Goal: Information Seeking & Learning: Learn about a topic

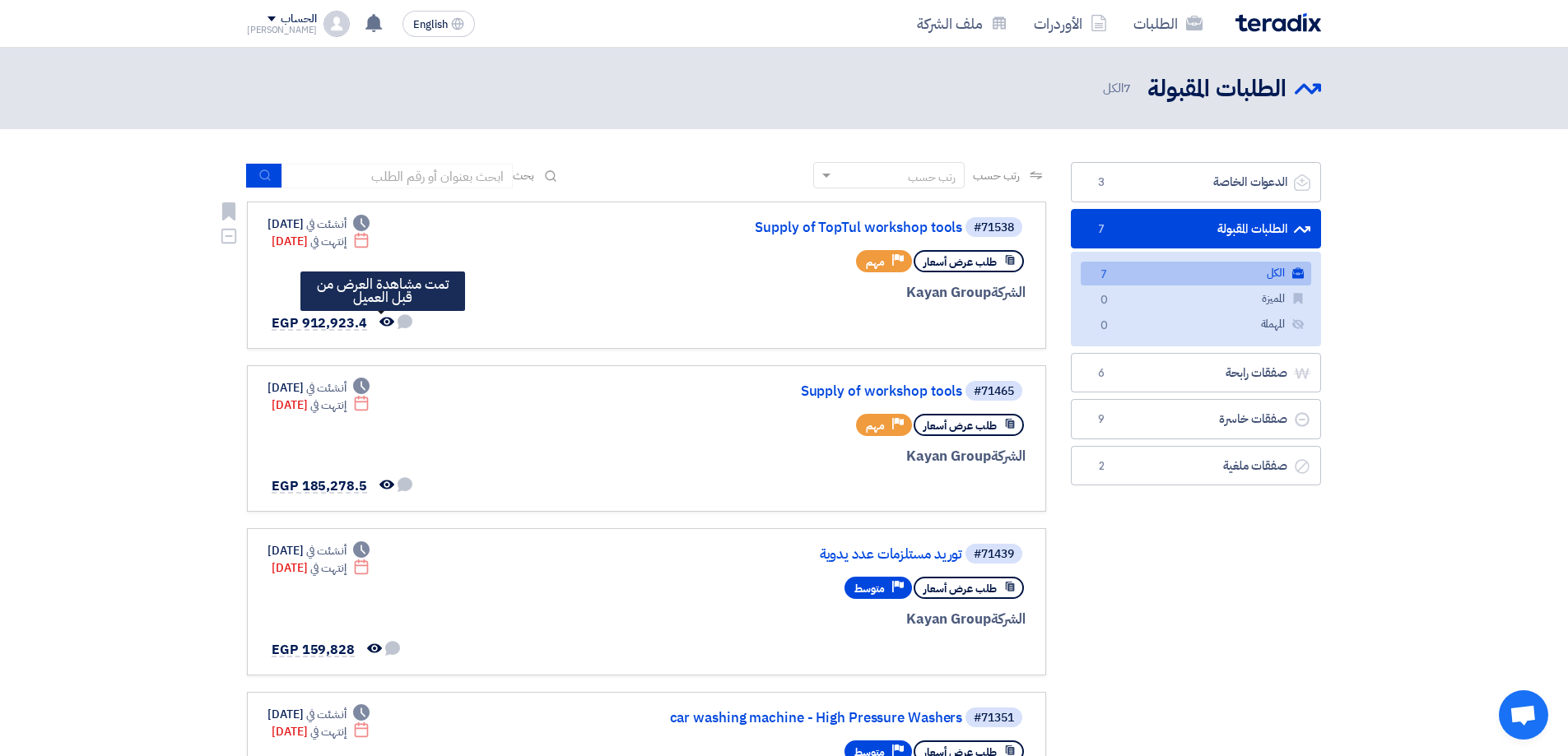
click at [383, 322] on use at bounding box center [387, 321] width 15 height 9
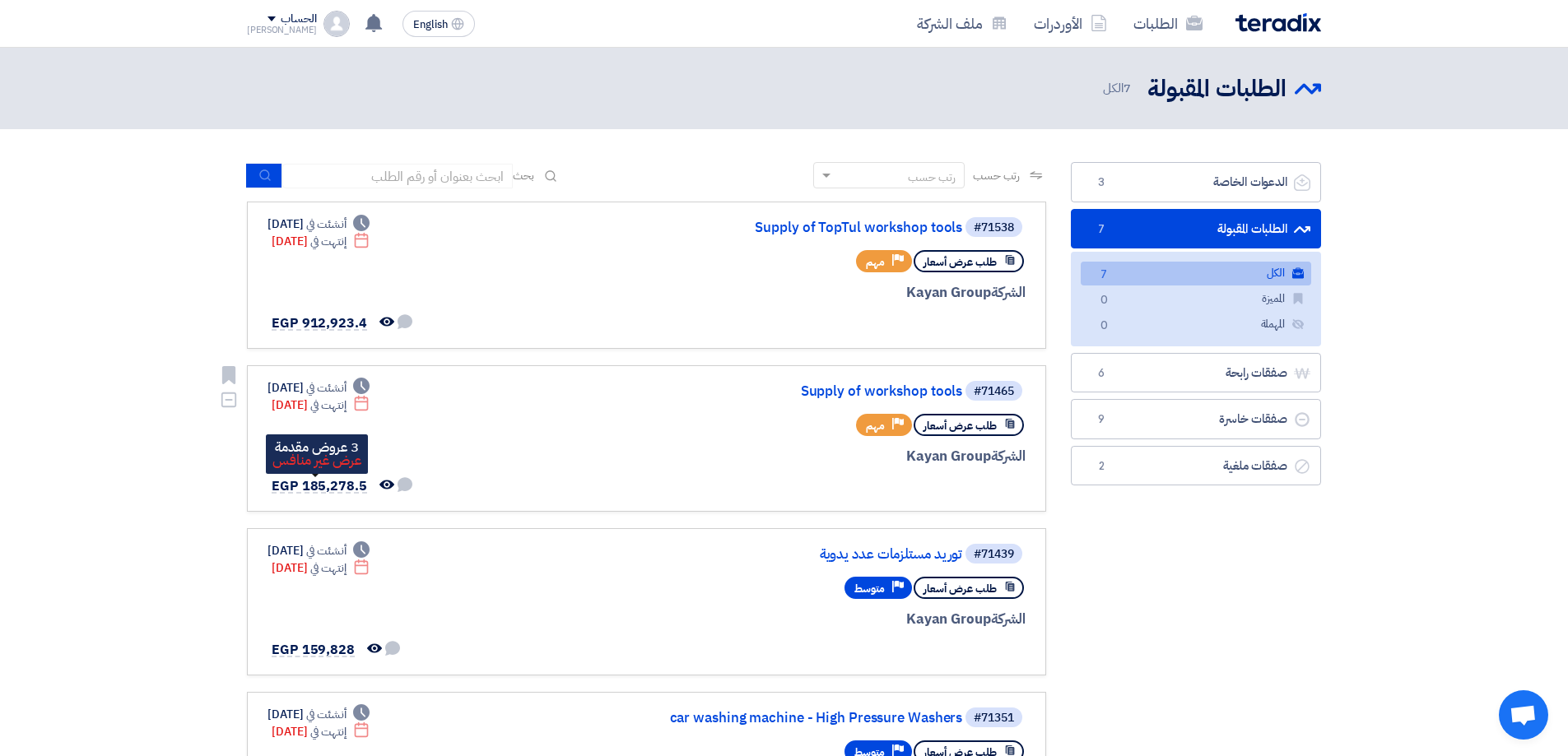
click at [347, 479] on span "EGP 185,278.5" at bounding box center [320, 486] width 96 height 20
click at [320, 484] on span "EGP 185,278.5" at bounding box center [320, 486] width 96 height 20
click at [921, 395] on link "Supply of workshop tools" at bounding box center [798, 392] width 329 height 15
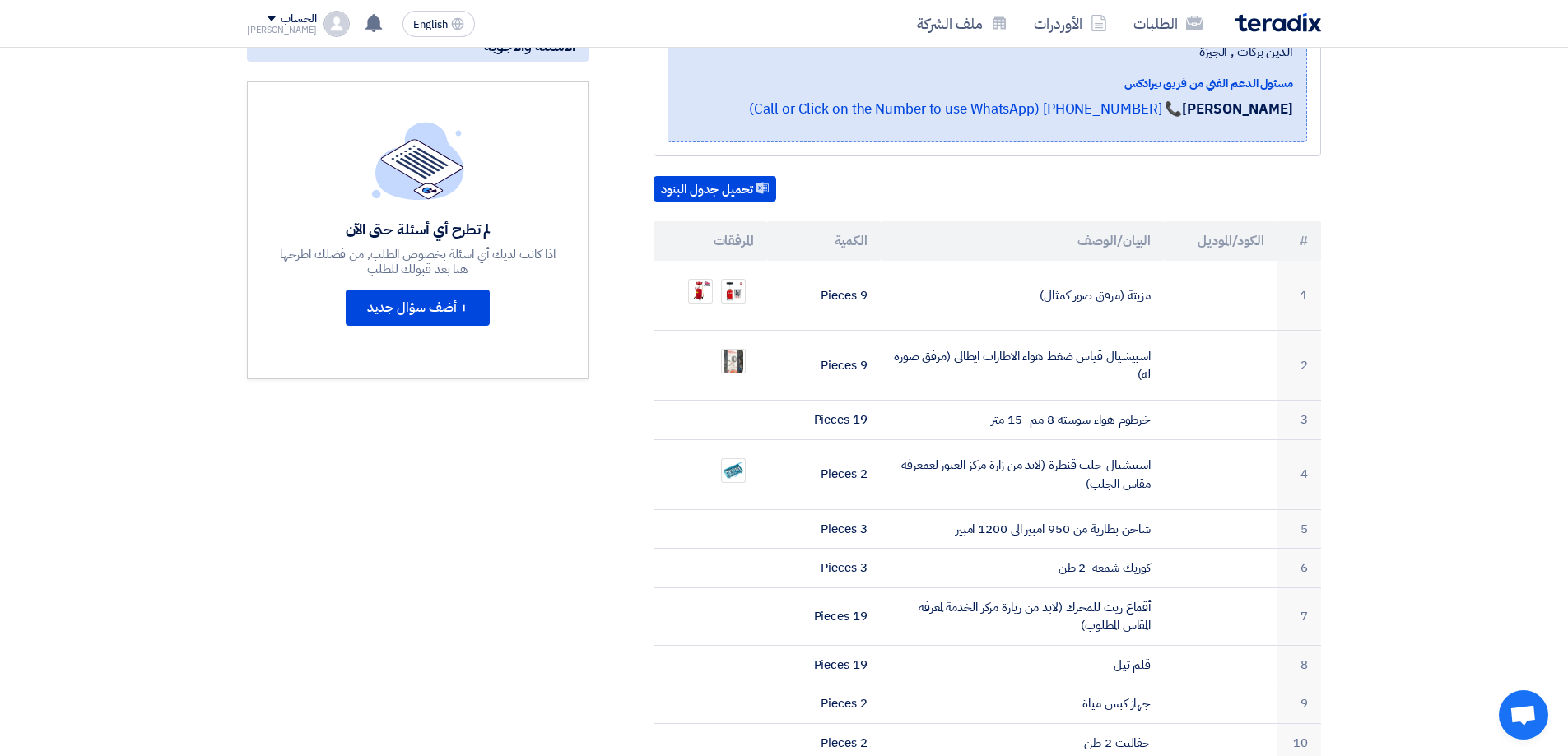
scroll to position [412, 0]
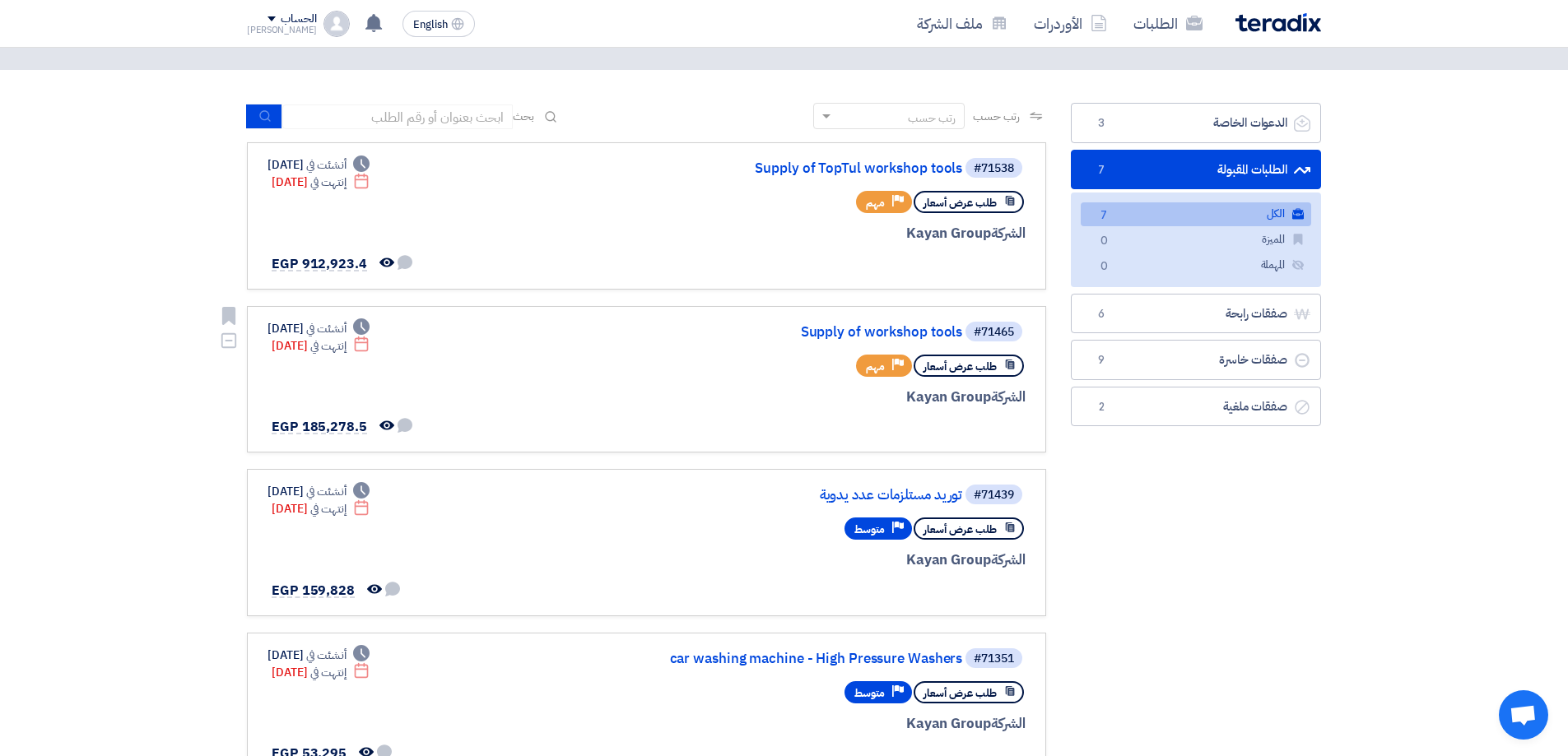
scroll to position [83, 0]
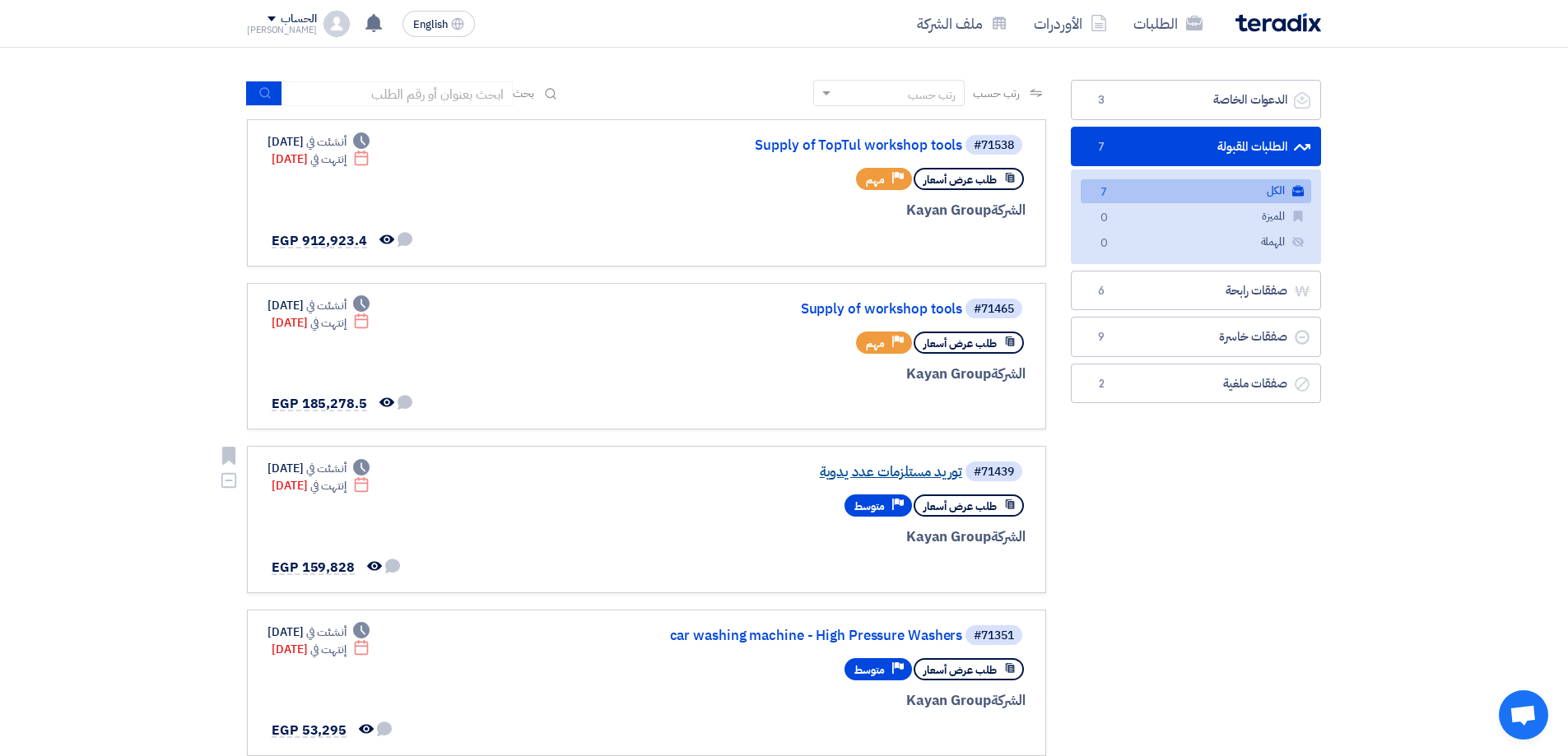
click at [929, 475] on link "توريد مستلزمات عدد يدوية" at bounding box center [798, 472] width 329 height 15
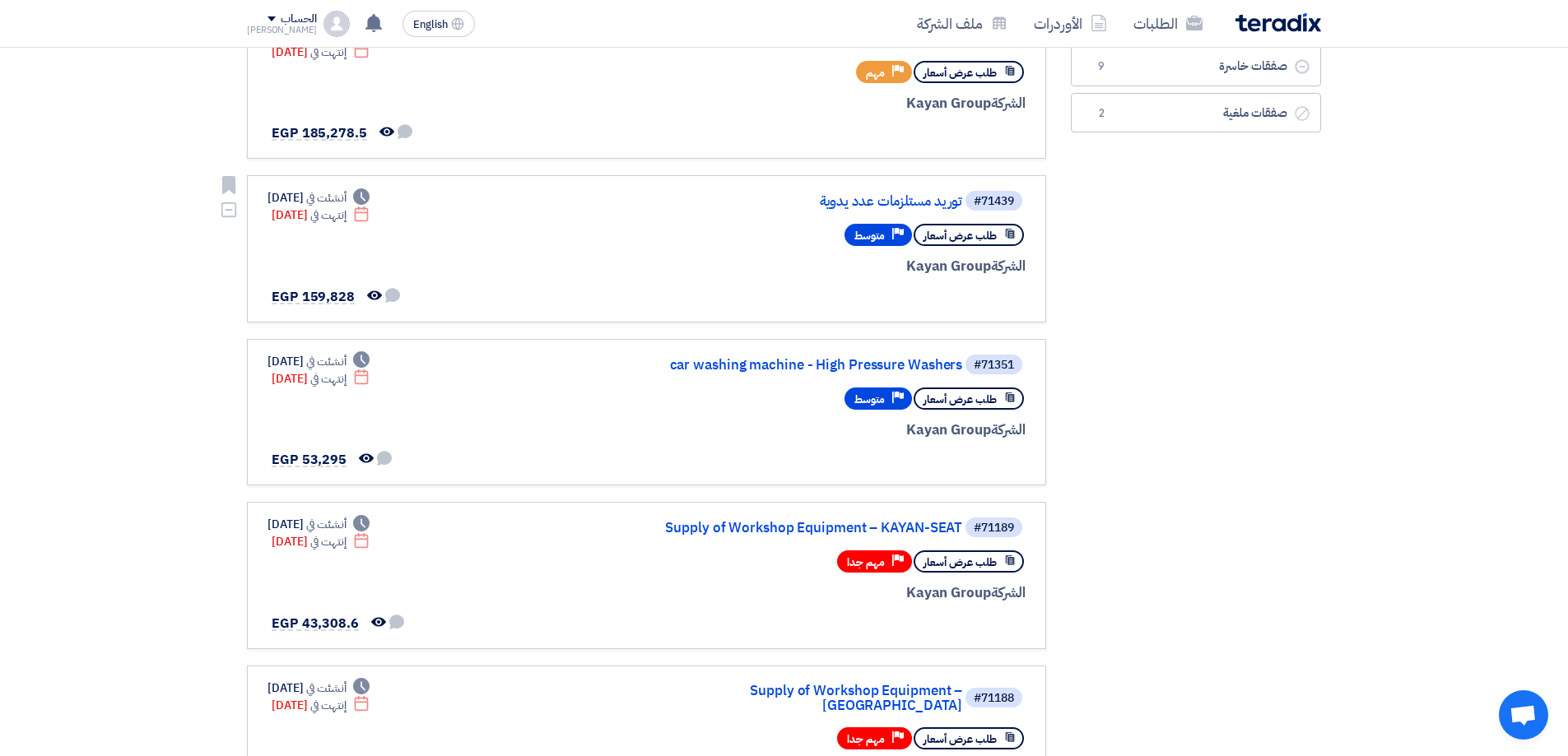
scroll to position [412, 0]
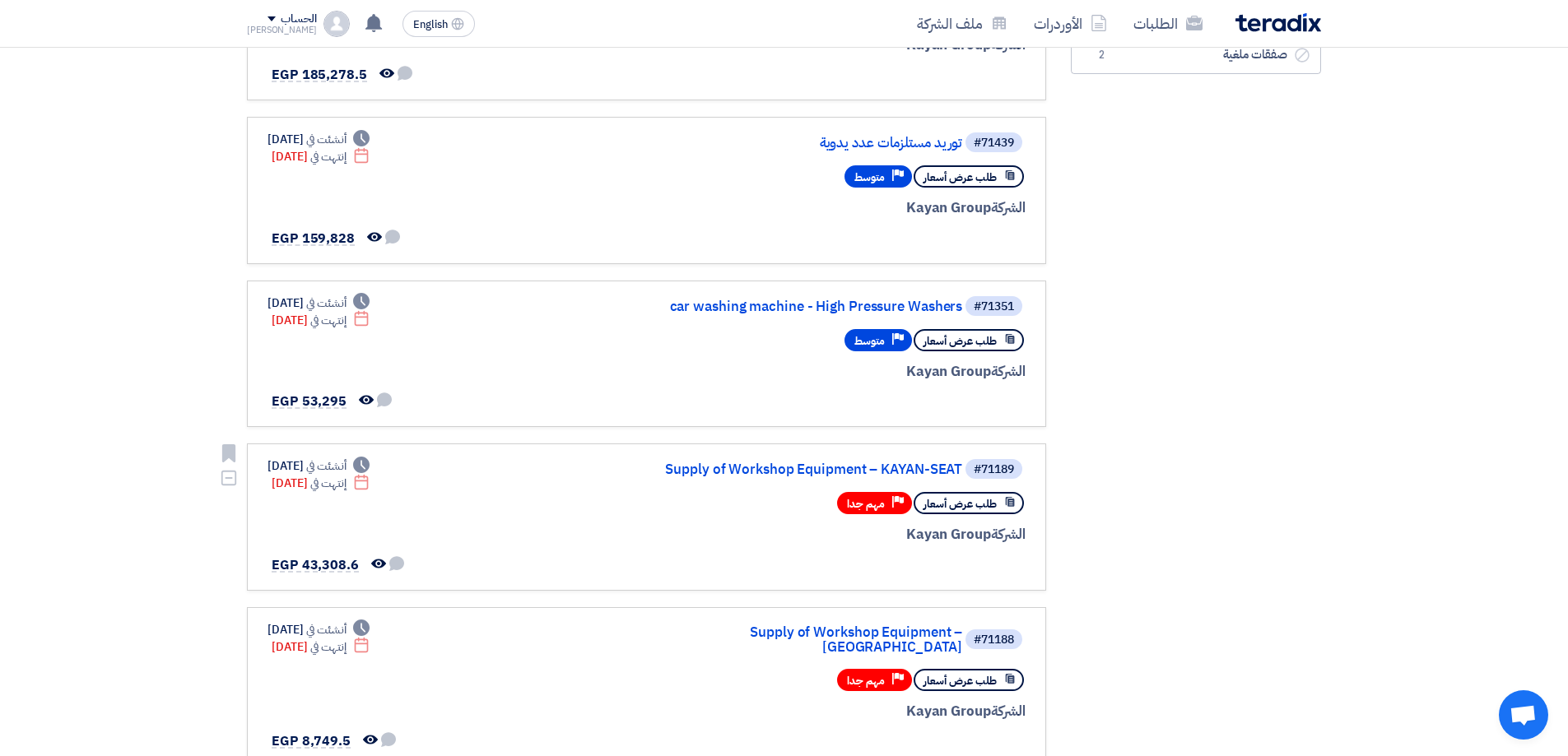
click at [760, 461] on div "#71189 Supply of Workshop Equipment – KAYAN-SEAT" at bounding box center [828, 469] width 396 height 23
click at [762, 468] on link "Supply of Workshop Equipment – KAYAN-SEAT" at bounding box center [798, 470] width 329 height 15
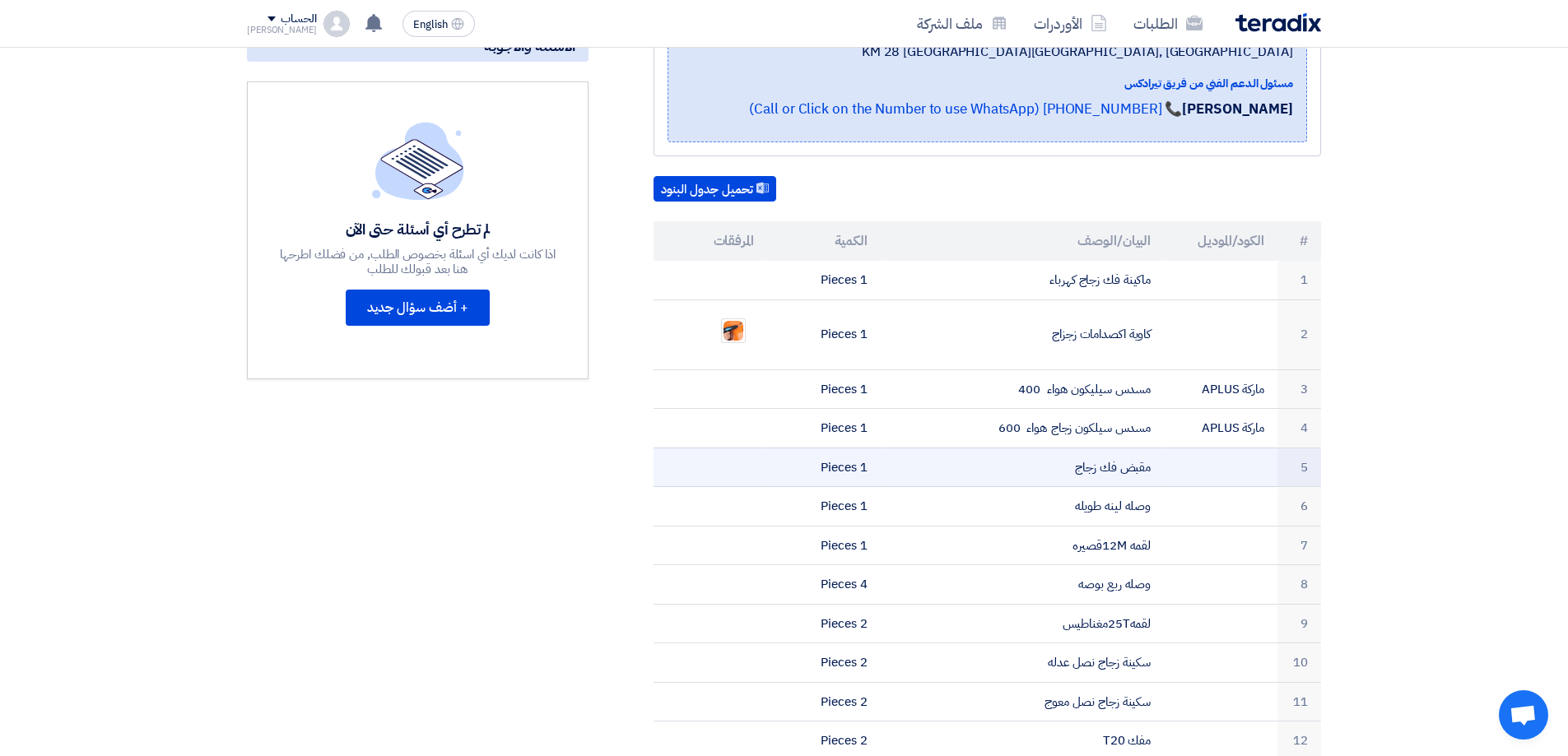
scroll to position [329, 0]
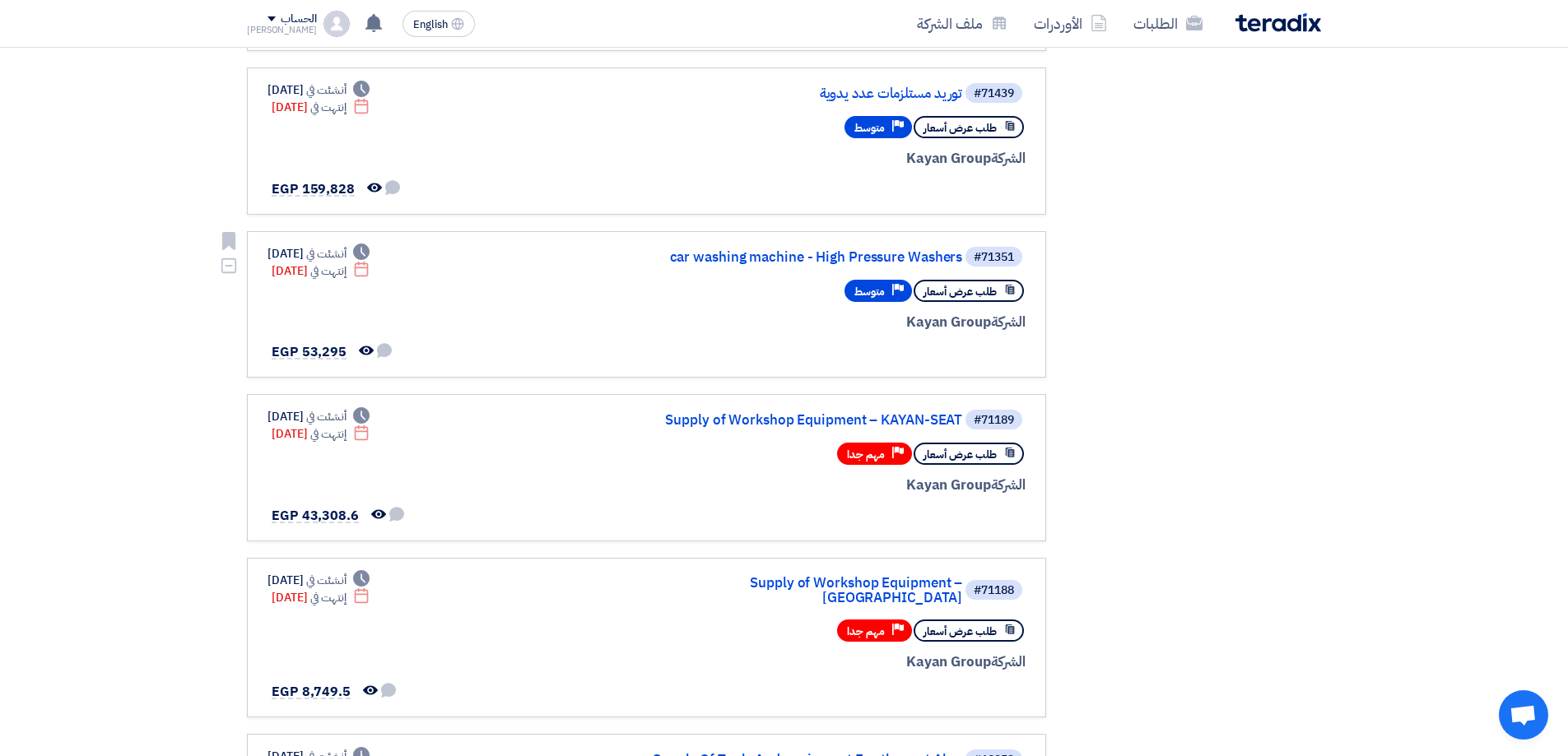
scroll to position [494, 0]
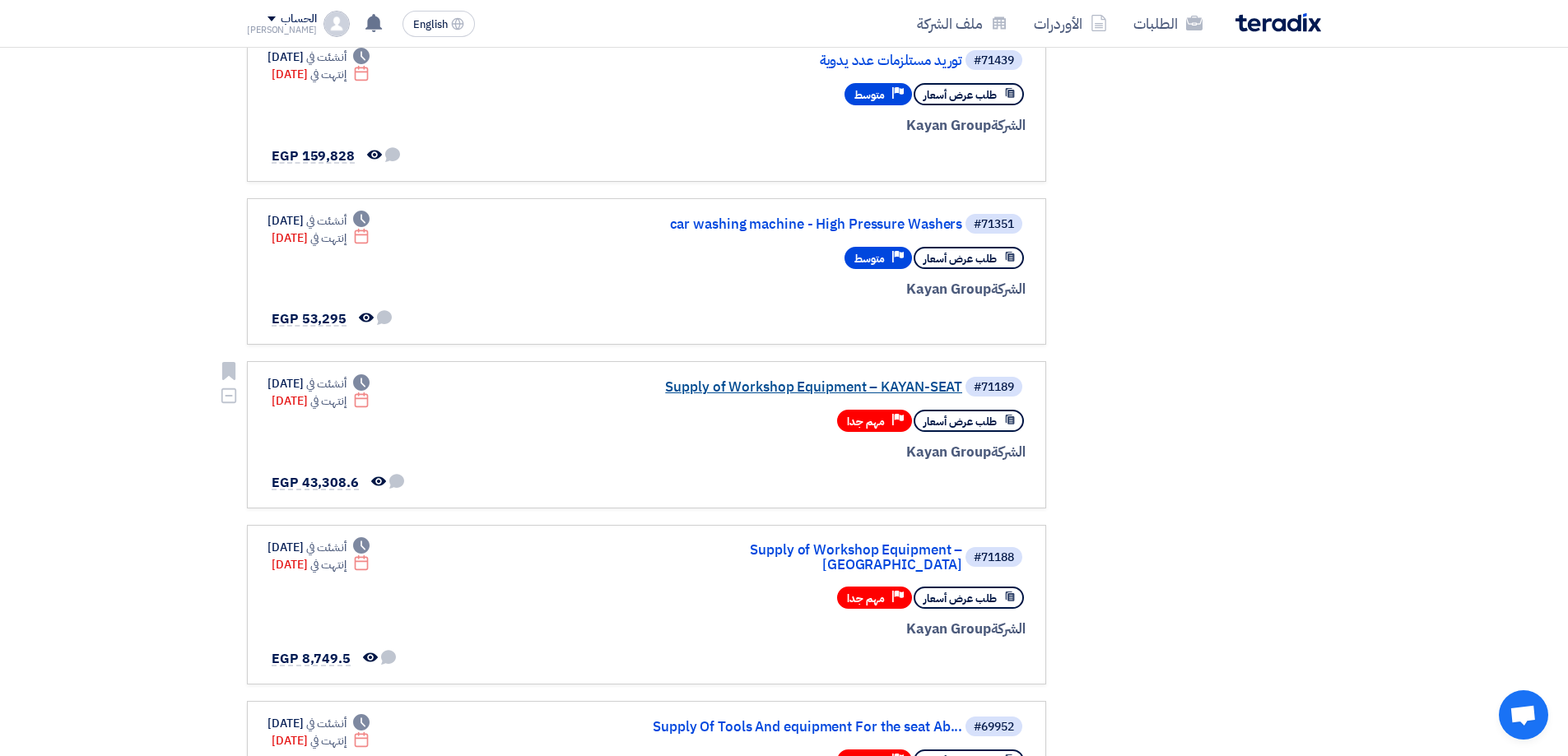
click at [750, 385] on link "Supply of Workshop Equipment – KAYAN-SEAT" at bounding box center [798, 388] width 329 height 15
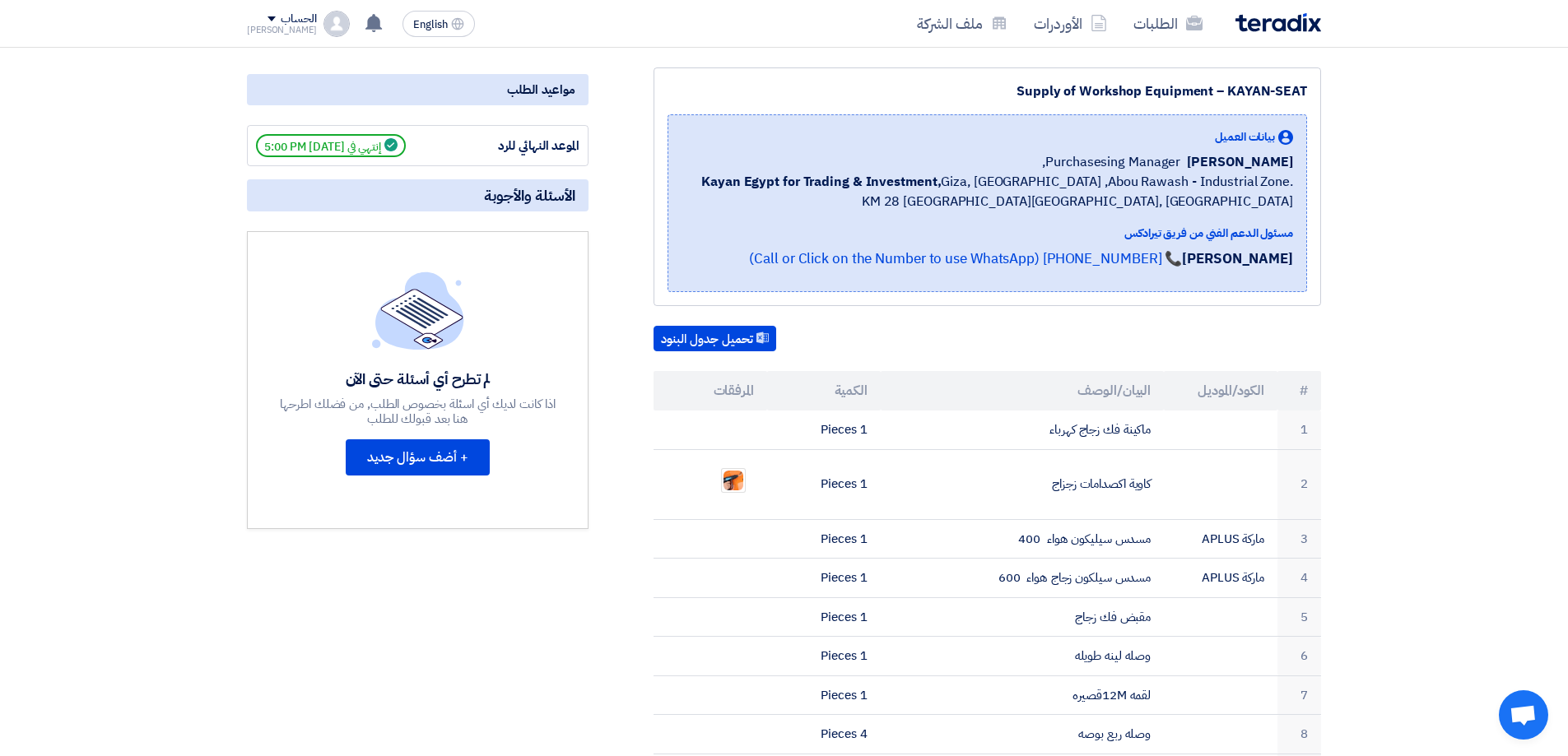
scroll to position [247, 0]
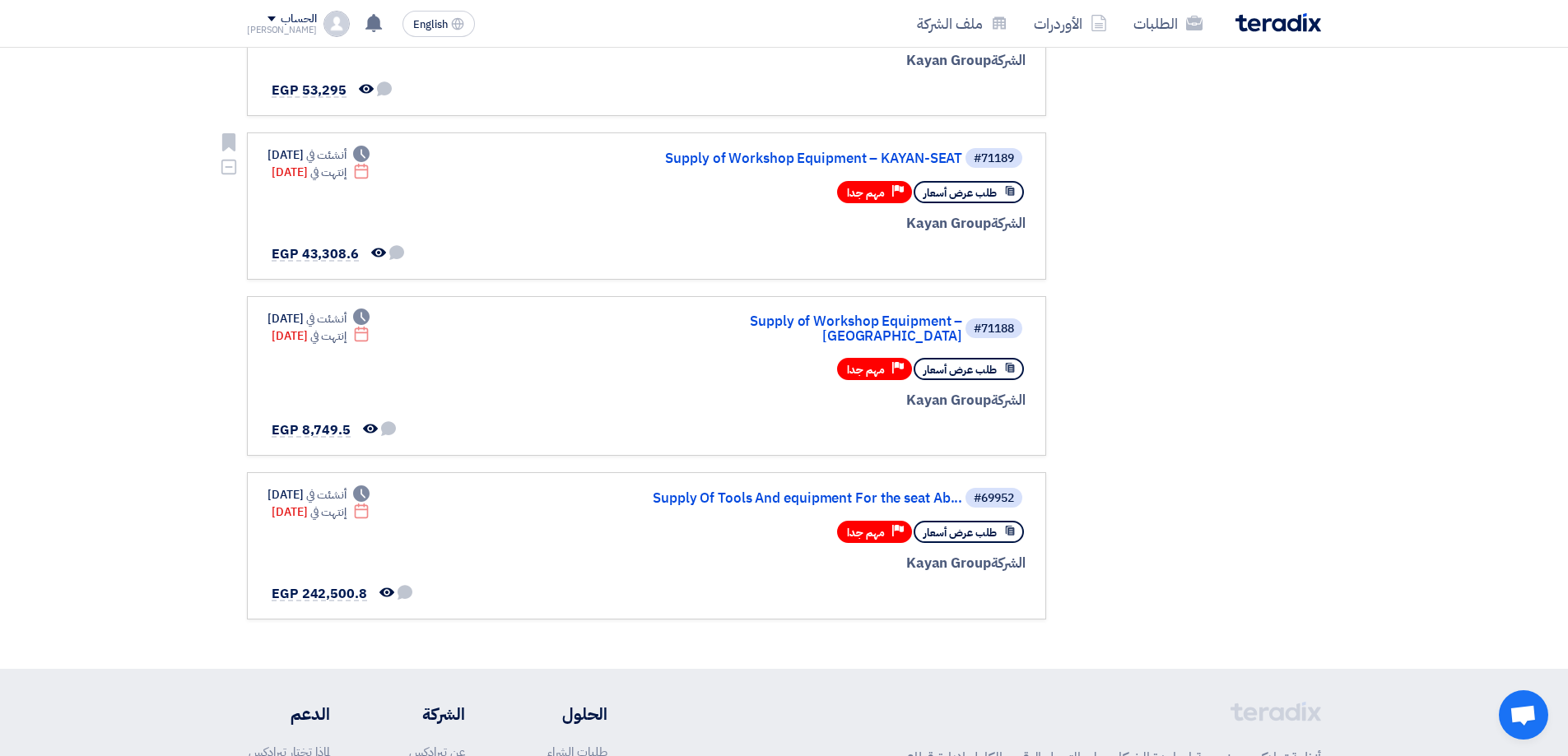
scroll to position [740, 0]
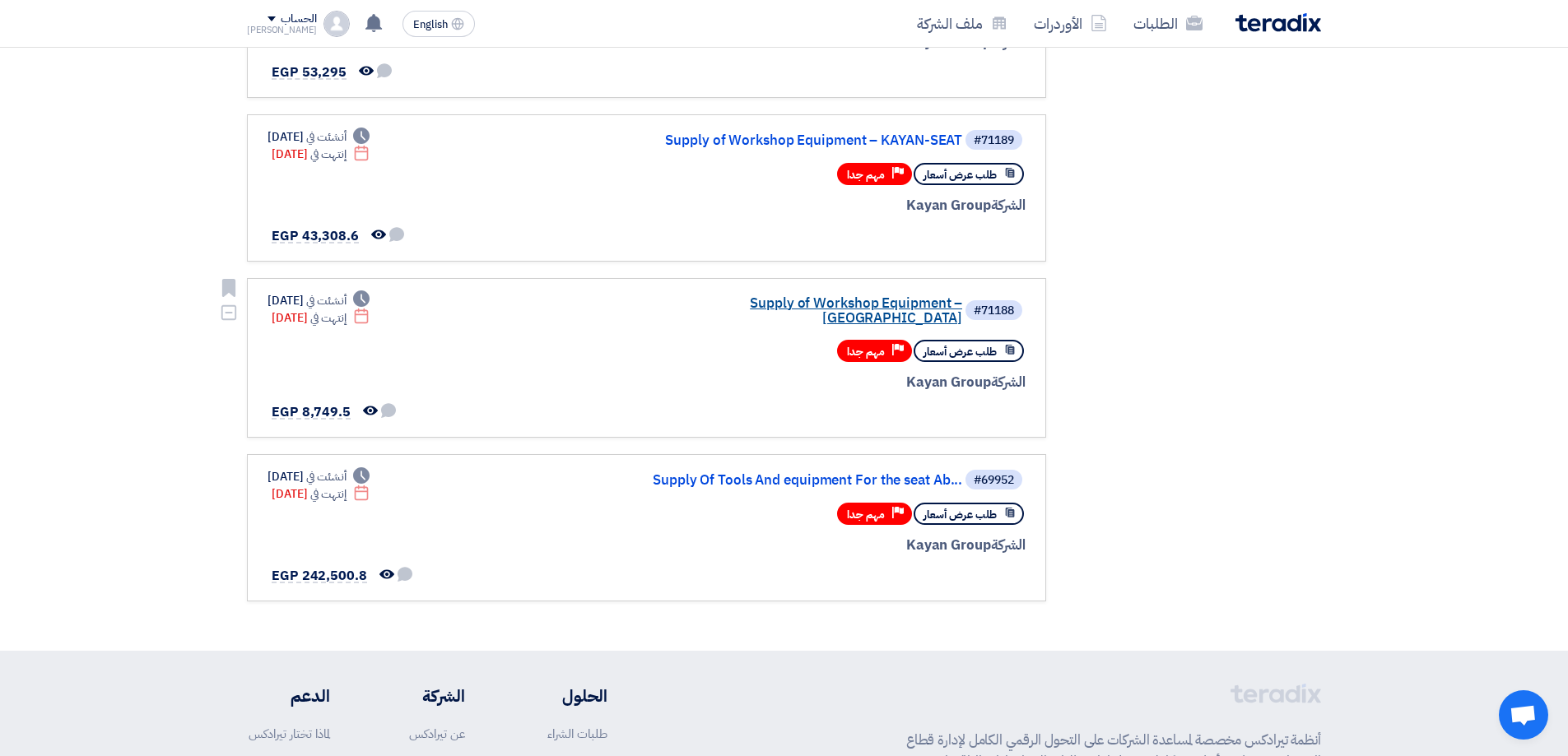
click at [833, 302] on link "Supply of Workshop Equipment – [GEOGRAPHIC_DATA]" at bounding box center [798, 311] width 329 height 30
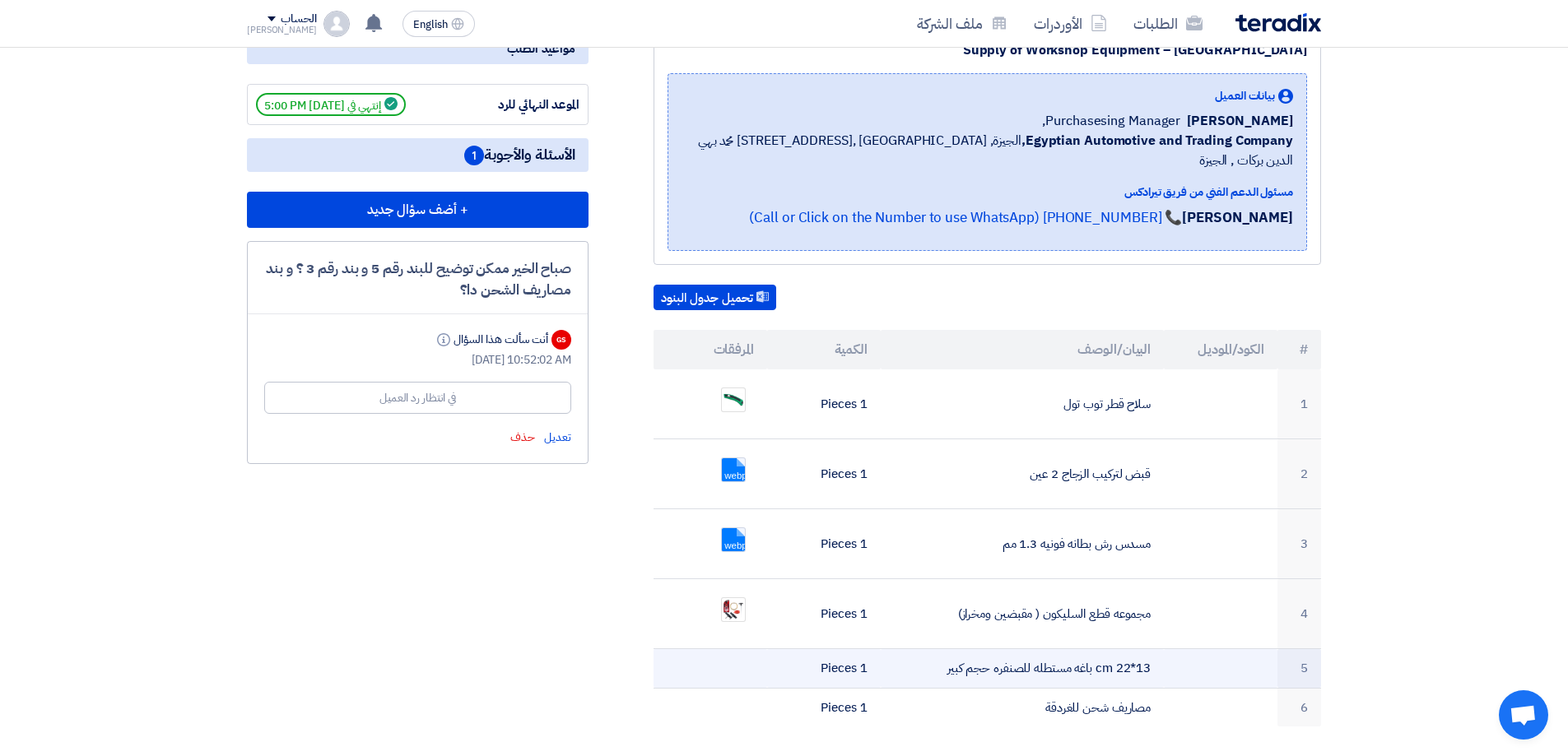
scroll to position [329, 0]
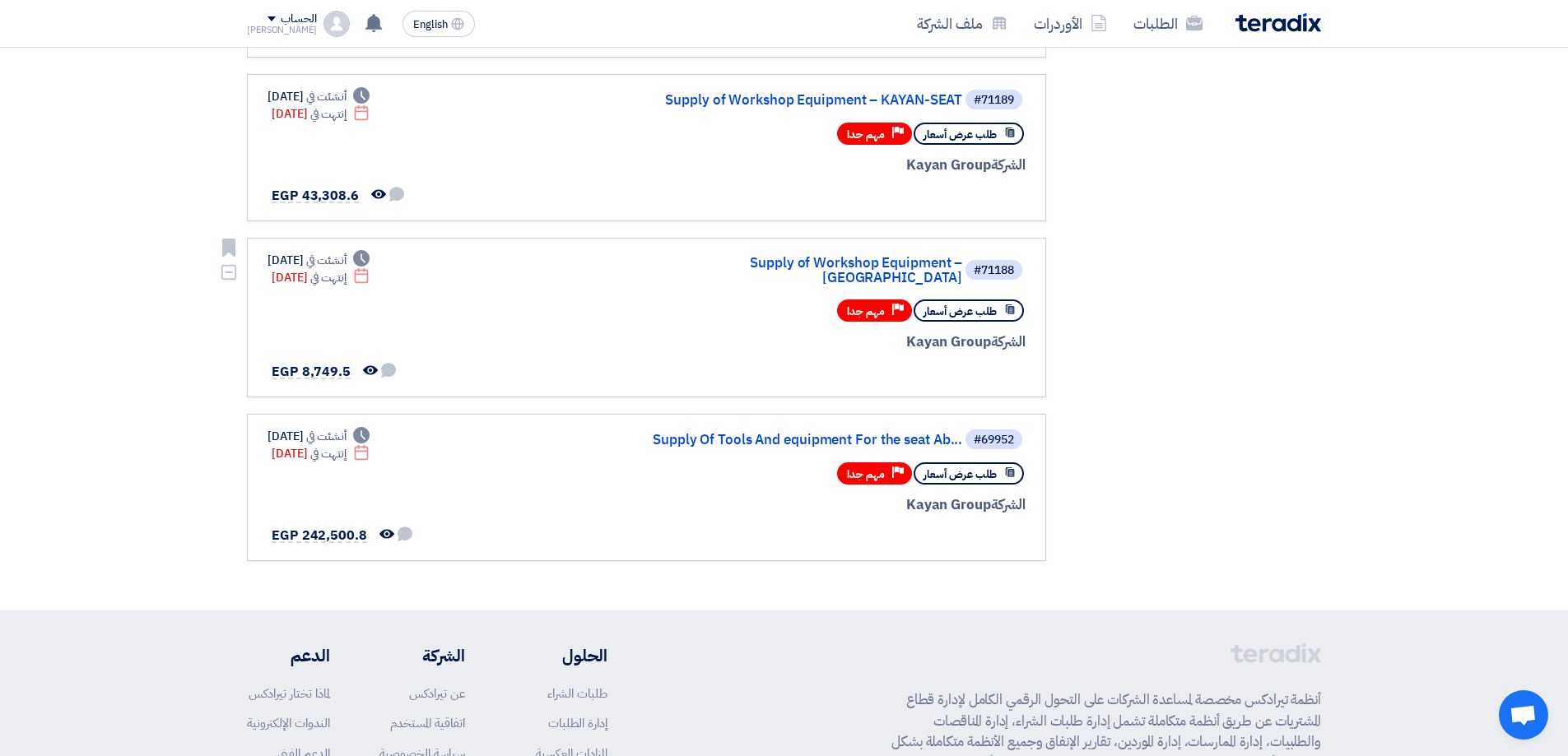
scroll to position [823, 0]
